Goal: Task Accomplishment & Management: Use online tool/utility

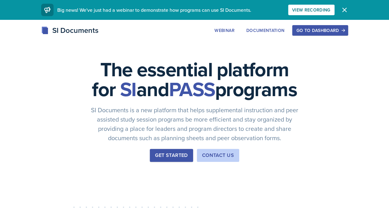
click at [305, 28] on div "Go to Dashboard" at bounding box center [320, 30] width 48 height 5
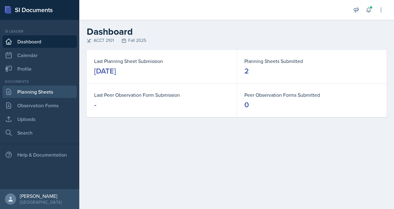
click at [49, 93] on link "Planning Sheets" at bounding box center [39, 91] width 74 height 12
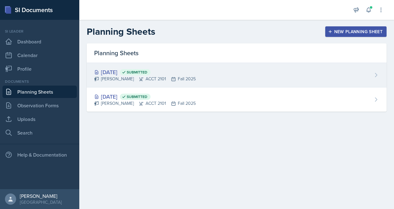
click at [147, 73] on span "Submitted" at bounding box center [137, 72] width 21 height 5
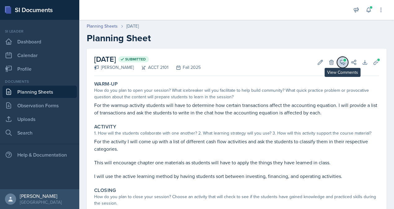
click at [340, 63] on icon at bounding box center [342, 62] width 5 height 5
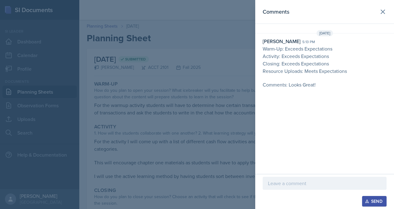
click at [282, 186] on p at bounding box center [324, 182] width 113 height 7
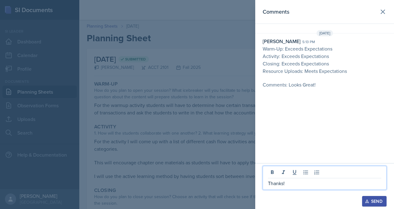
click at [371, 198] on div "Send" at bounding box center [374, 200] width 16 height 5
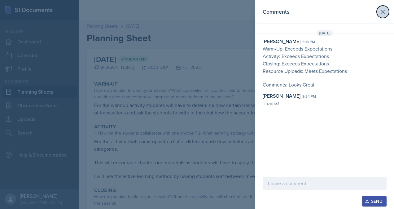
click at [383, 12] on icon at bounding box center [382, 11] width 7 height 7
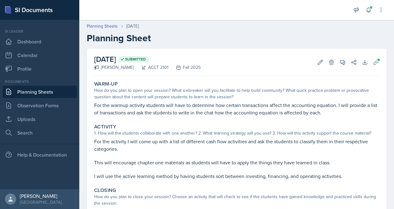
click at [33, 96] on link "Planning Sheets" at bounding box center [39, 91] width 74 height 12
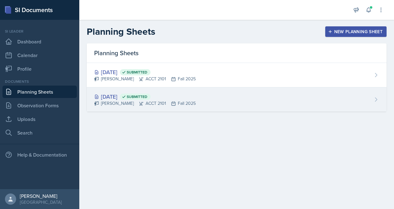
click at [119, 91] on div "[DATE] Submitted [PERSON_NAME] ACCT 2101 Fall 2025" at bounding box center [237, 99] width 300 height 24
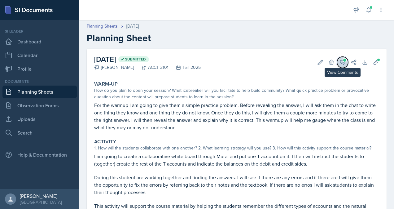
click at [343, 59] on span at bounding box center [344, 59] width 3 height 3
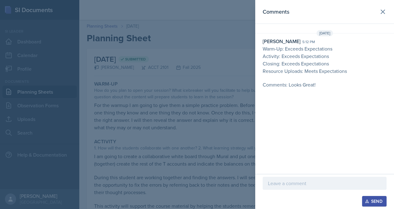
click at [291, 181] on p at bounding box center [324, 182] width 113 height 7
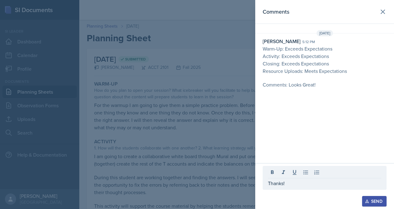
click at [383, 204] on button "Send" at bounding box center [374, 201] width 24 height 11
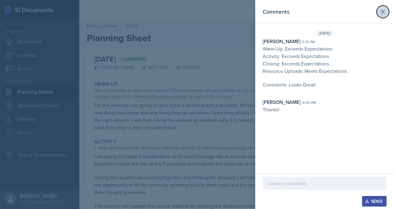
click at [382, 12] on icon at bounding box center [383, 12] width 4 height 4
